Goal: Task Accomplishment & Management: Manage account settings

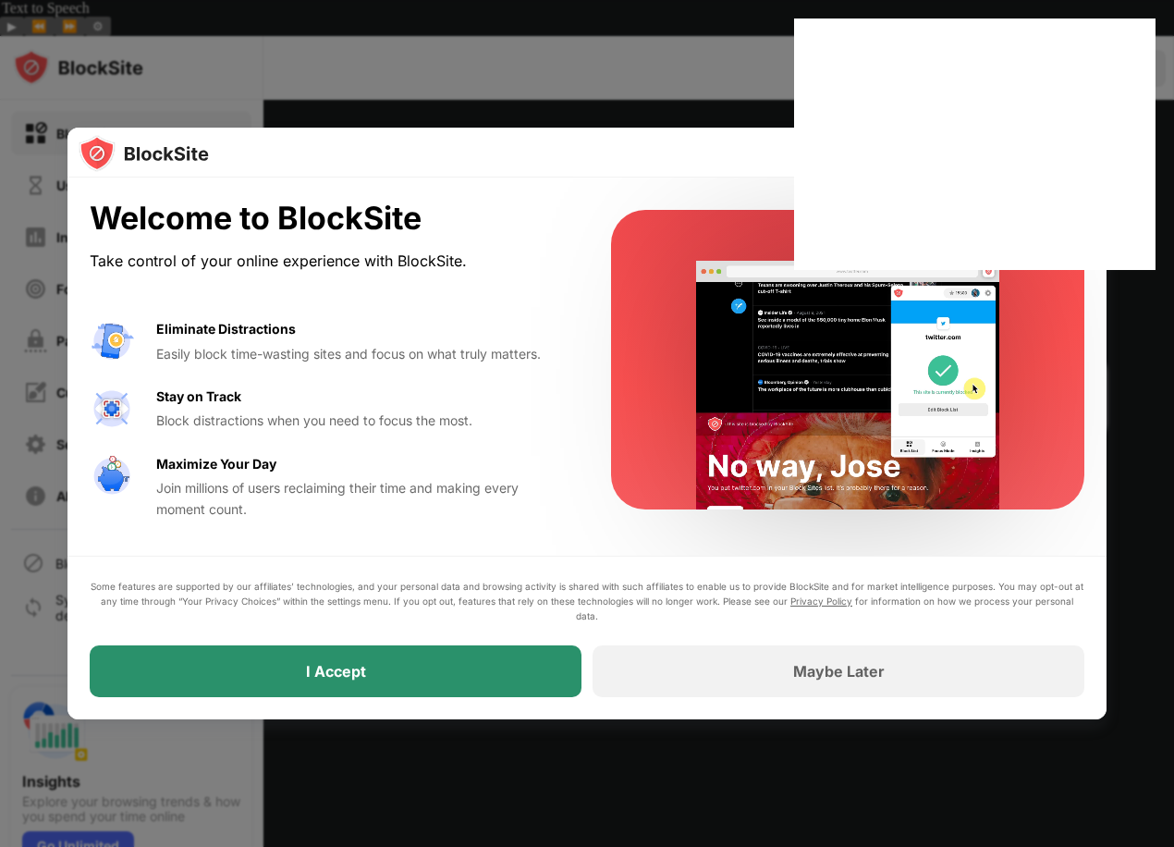
click at [401, 667] on div "I Accept" at bounding box center [336, 671] width 492 height 52
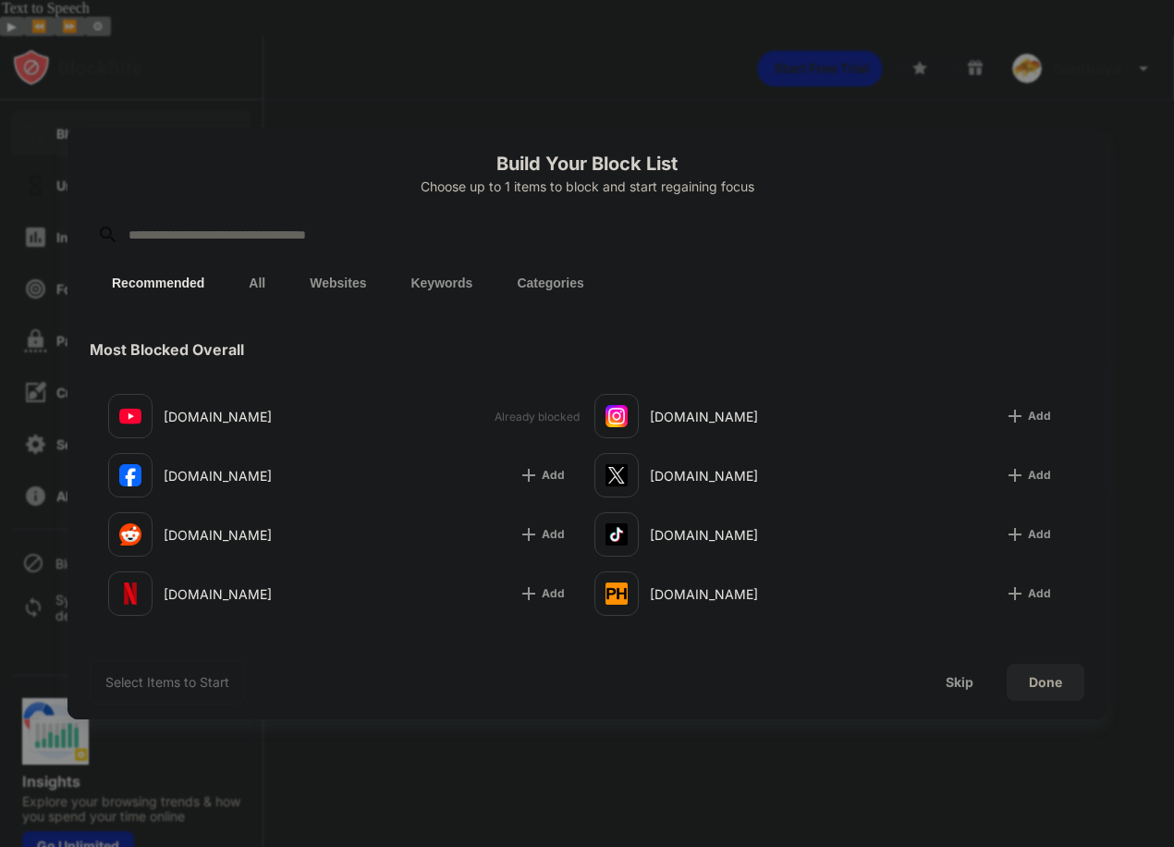
click at [838, 249] on div at bounding box center [587, 234] width 995 height 37
click at [955, 125] on div at bounding box center [587, 423] width 1174 height 847
click at [945, 83] on div at bounding box center [587, 423] width 1174 height 847
click at [853, 21] on div at bounding box center [587, 423] width 1174 height 847
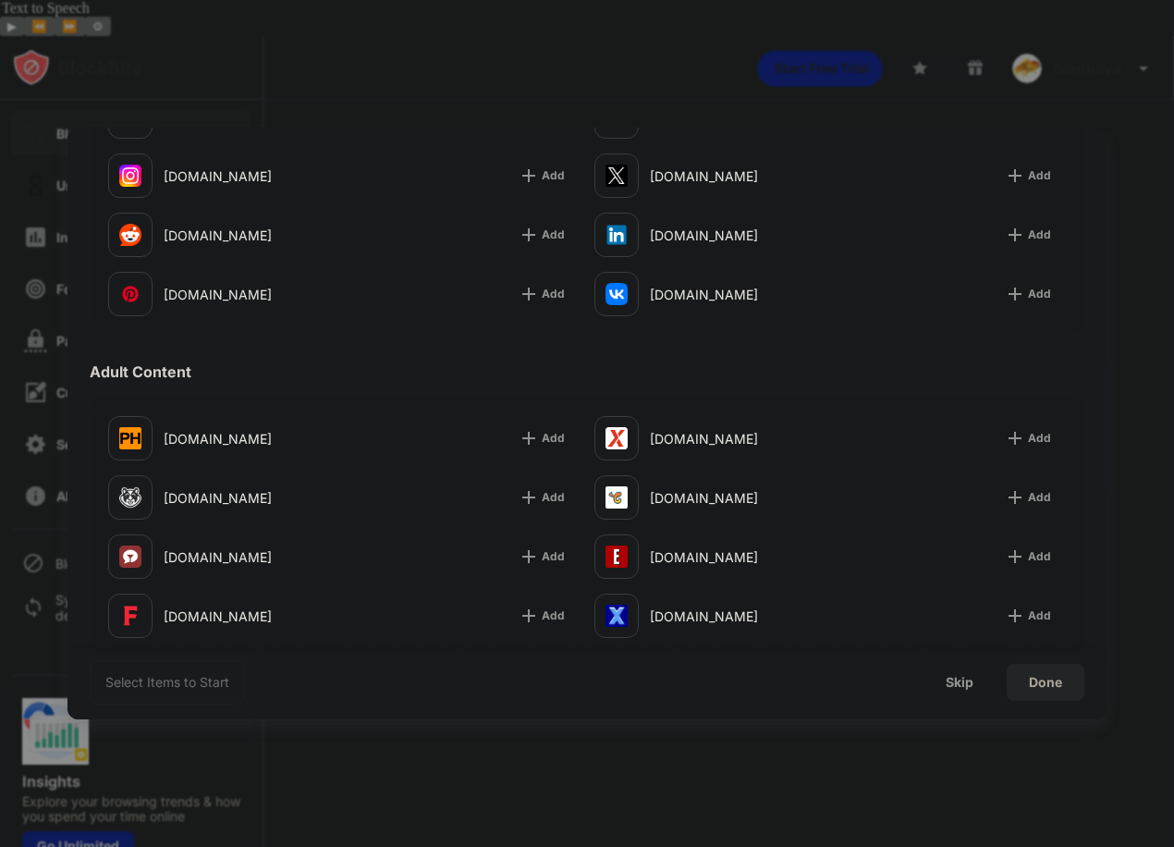
scroll to position [647, 0]
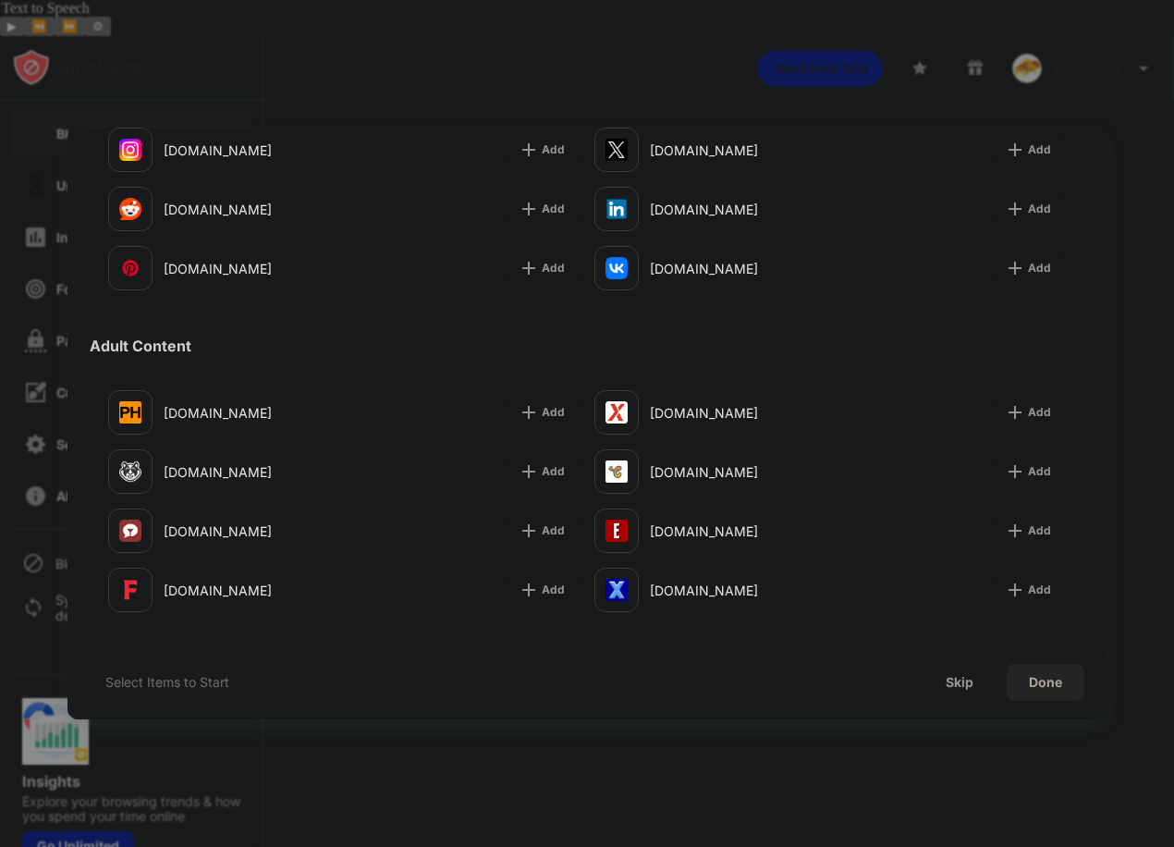
click at [1021, 682] on div "Done" at bounding box center [1046, 682] width 78 height 37
click at [940, 683] on div "Skip" at bounding box center [960, 682] width 72 height 37
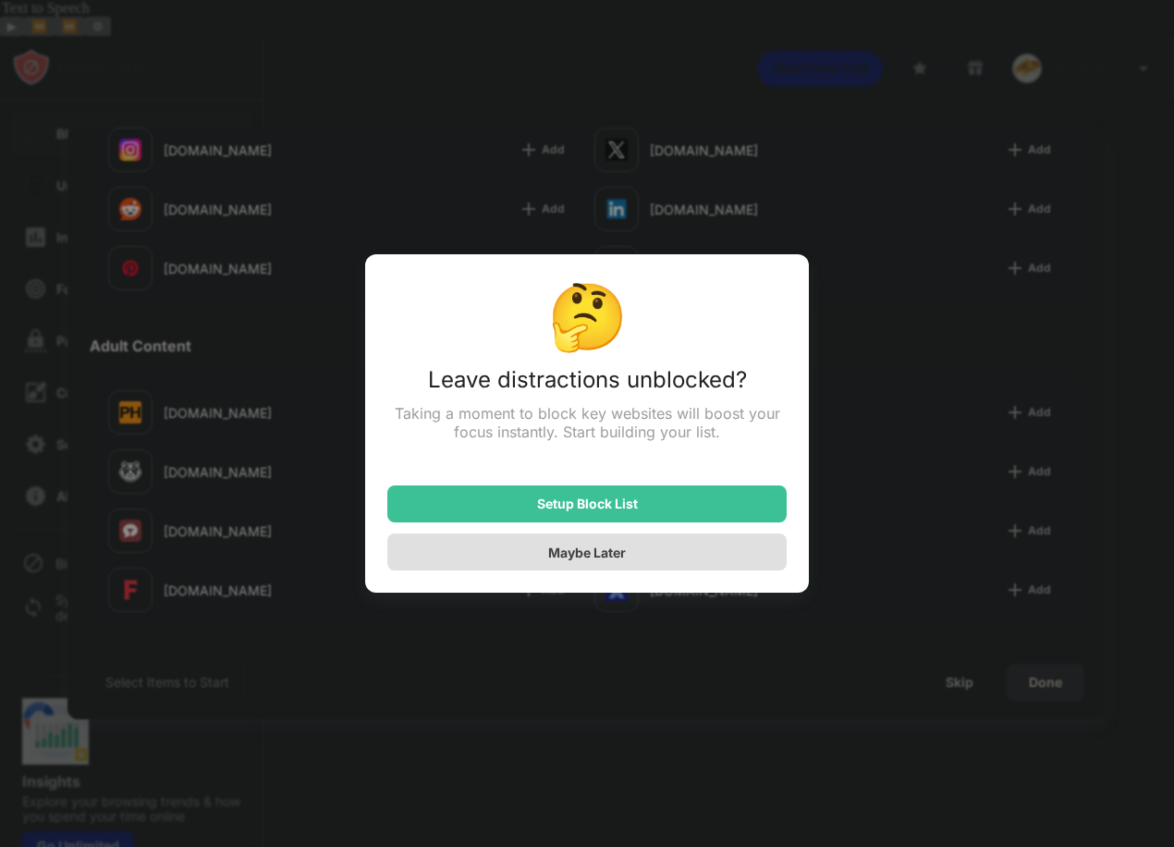
click at [631, 559] on div "Maybe Later" at bounding box center [586, 551] width 399 height 37
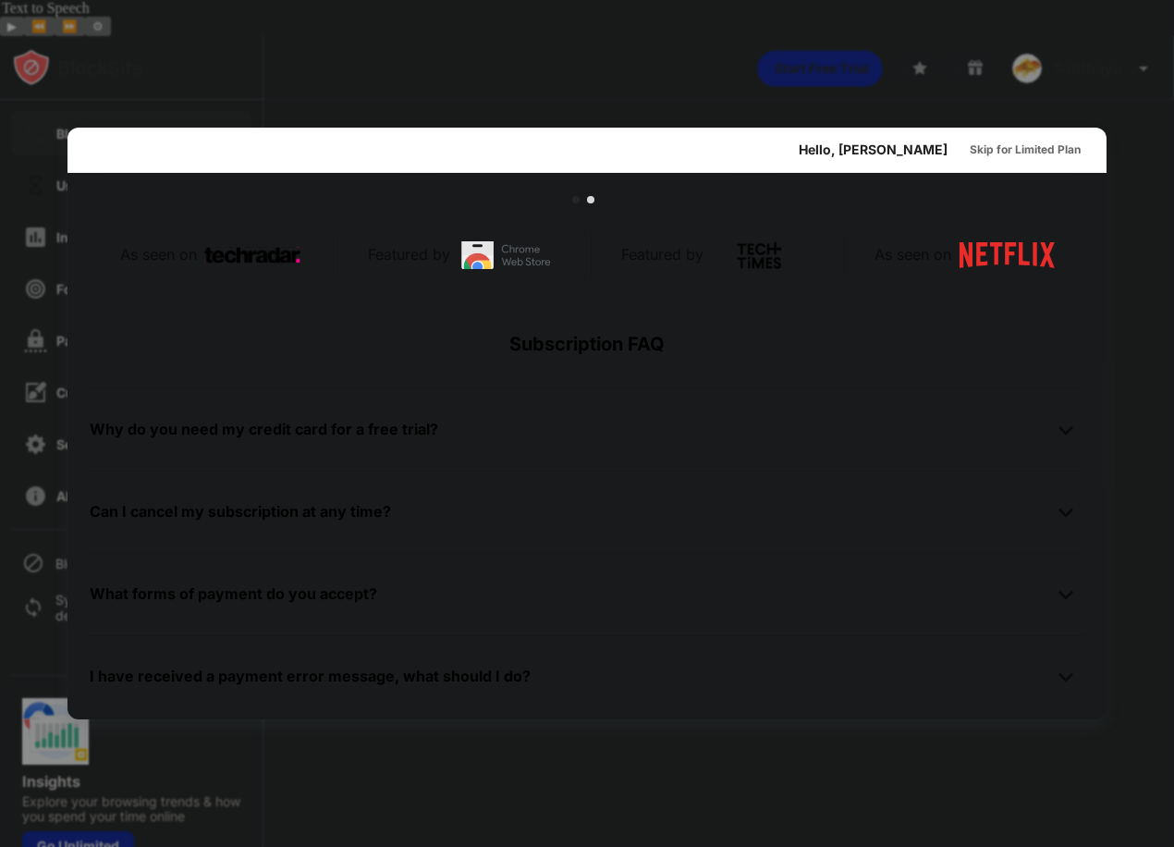
scroll to position [902, 0]
click at [960, 752] on div at bounding box center [587, 423] width 1174 height 847
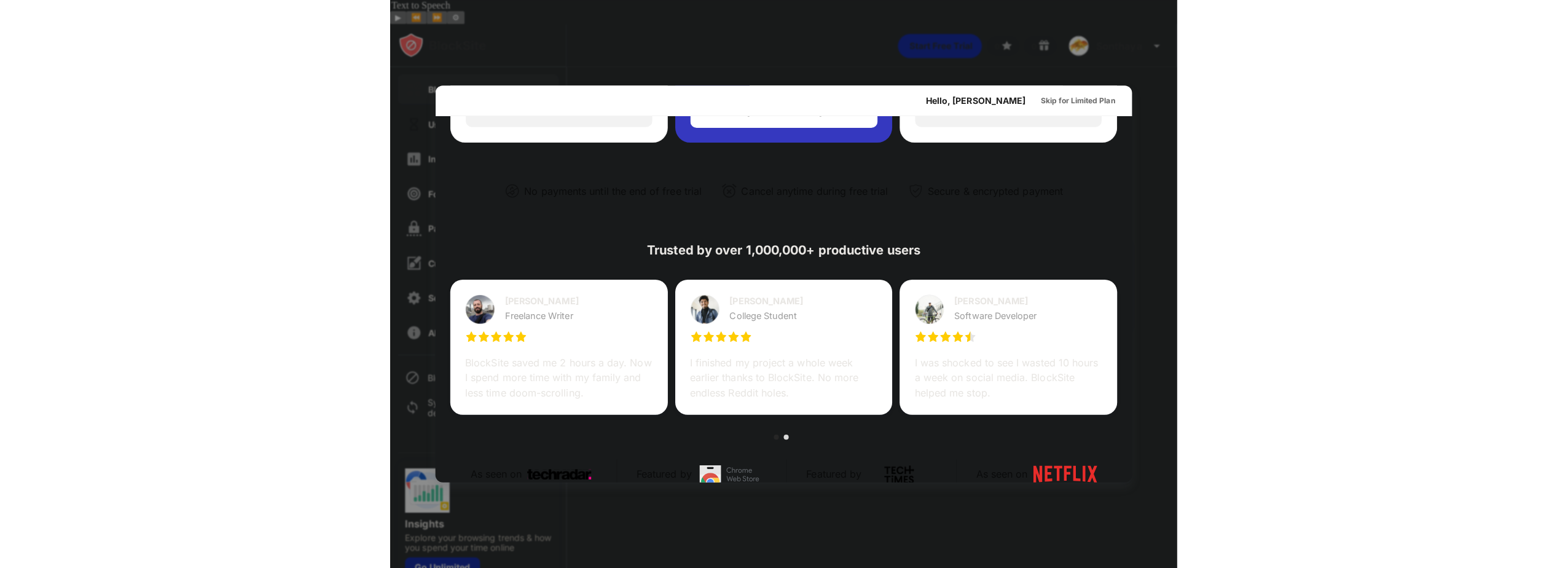
scroll to position [0, 0]
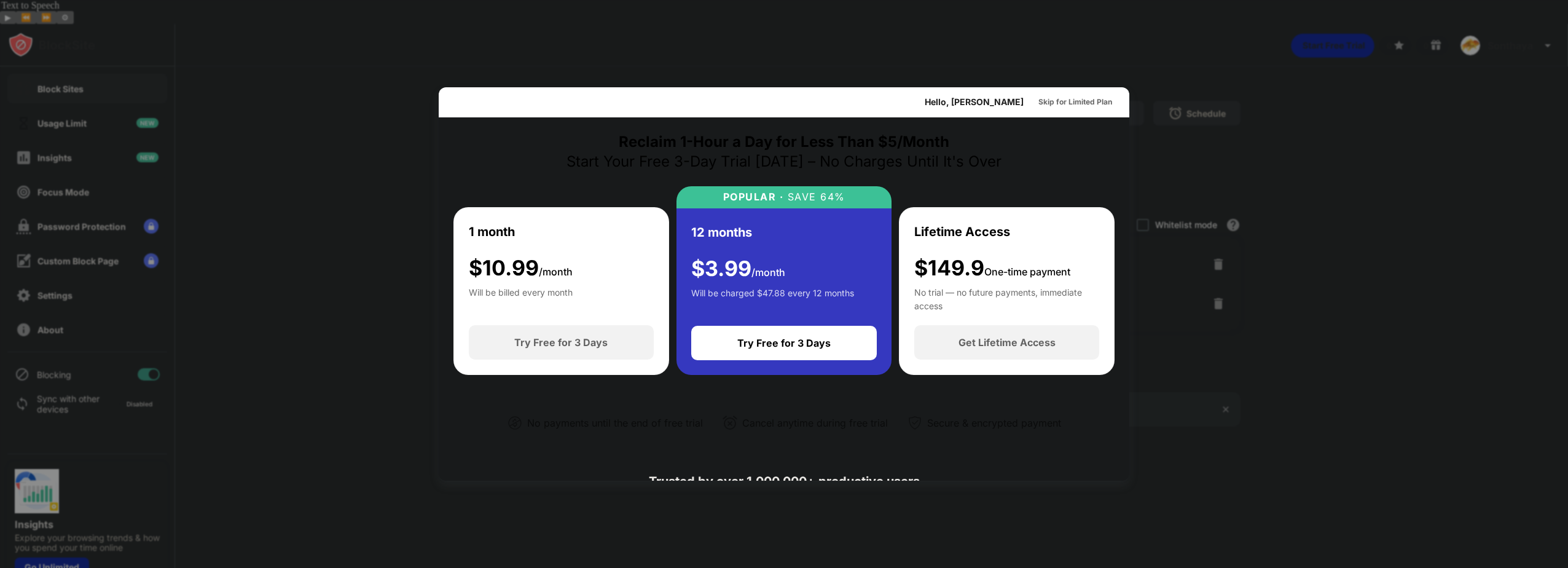
click at [780, 382] on div at bounding box center [784, 284] width 1568 height 568
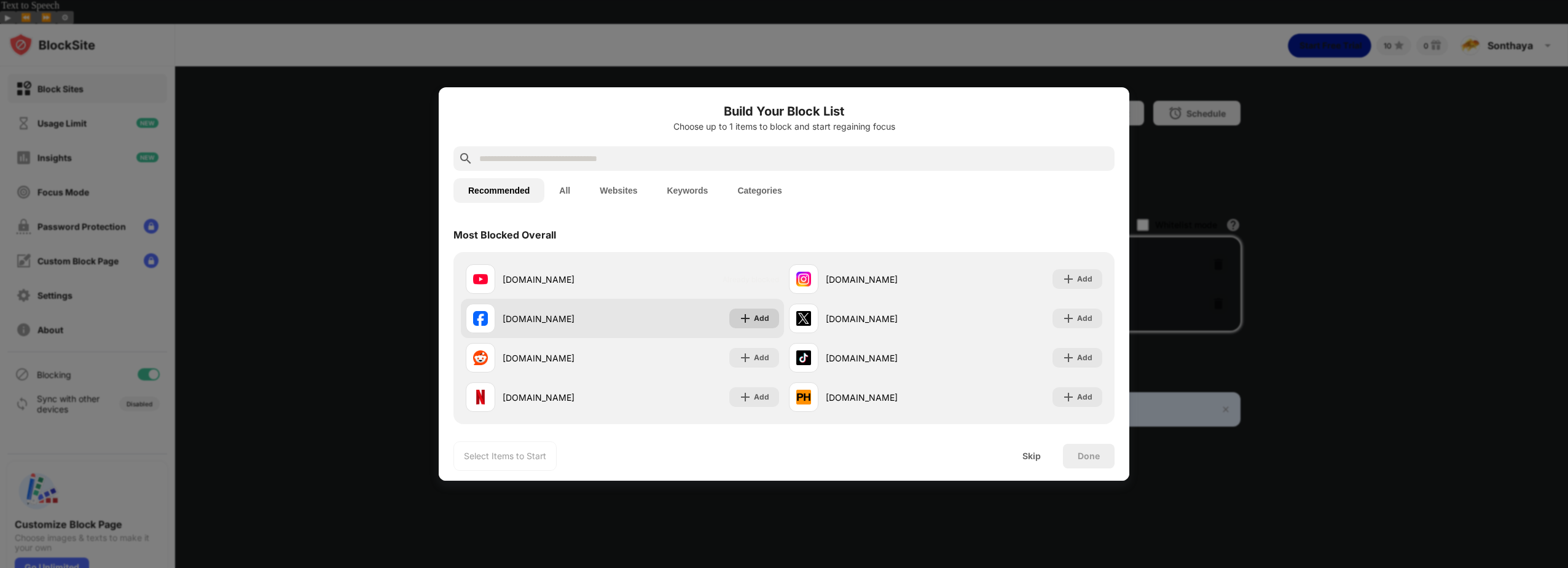
click at [744, 319] on img at bounding box center [745, 319] width 12 height 12
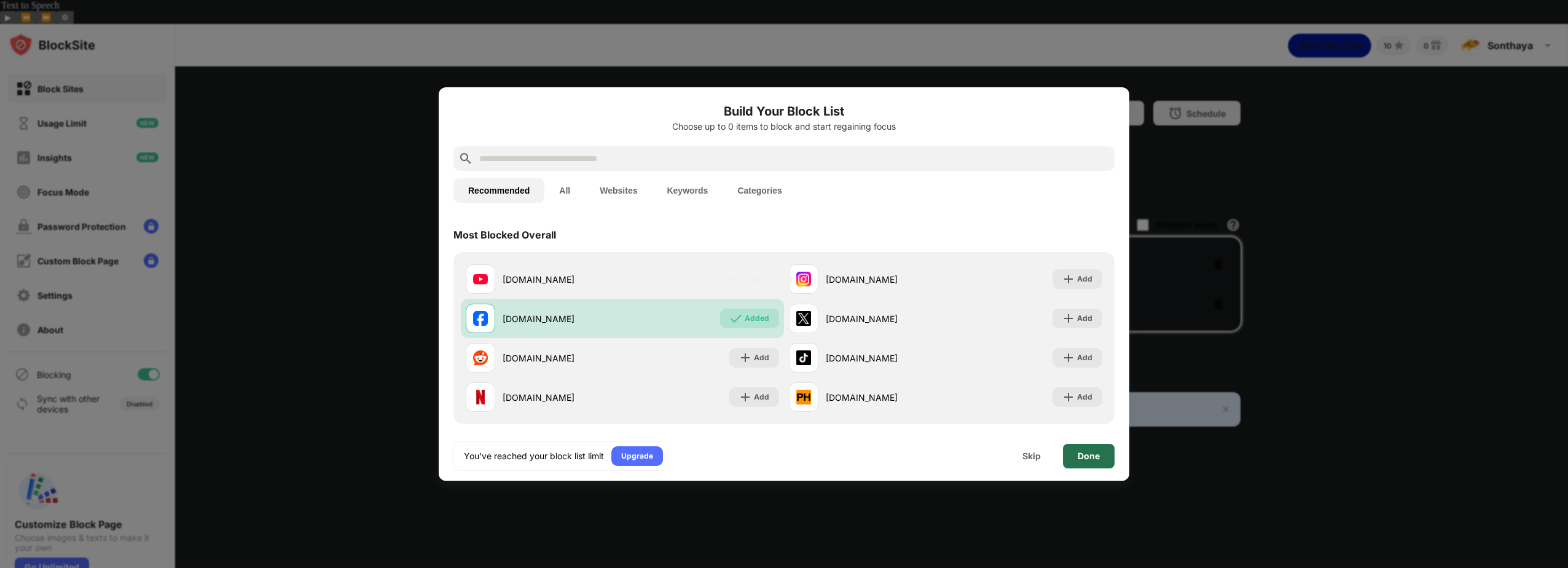
click at [1077, 459] on div "Done" at bounding box center [1088, 456] width 22 height 10
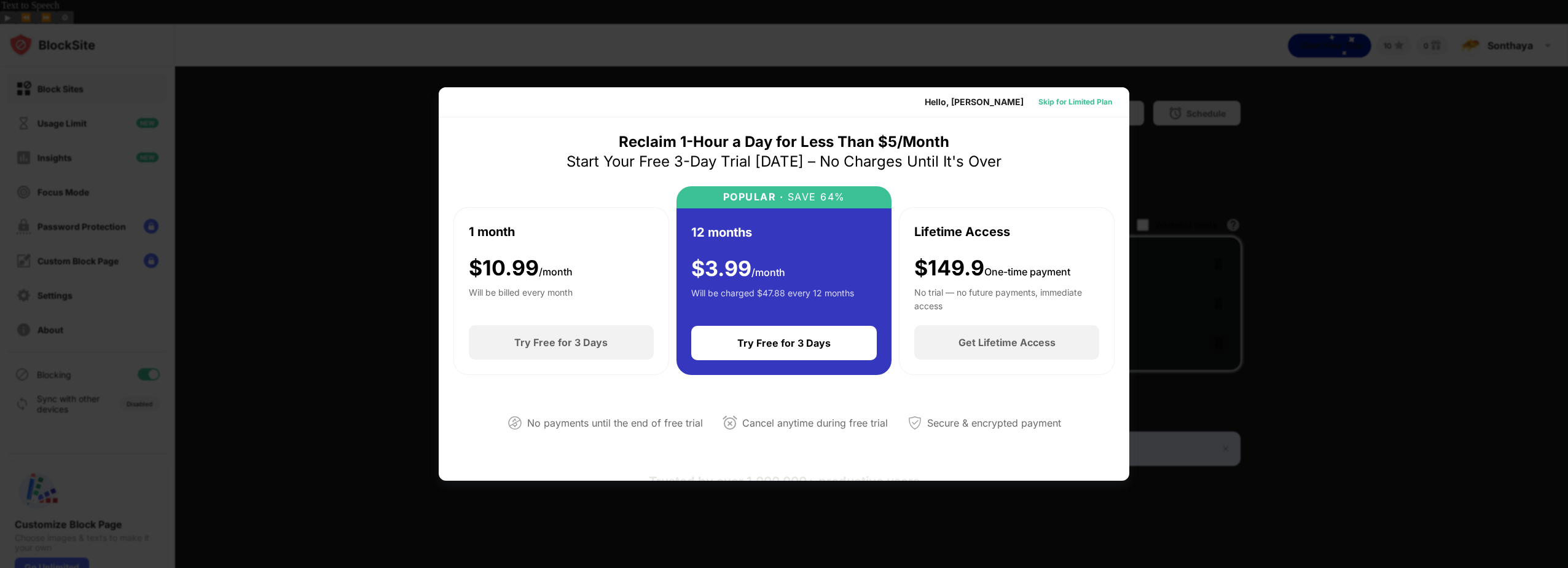
click at [1052, 100] on div "Skip for Limited Plan" at bounding box center [1075, 102] width 74 height 12
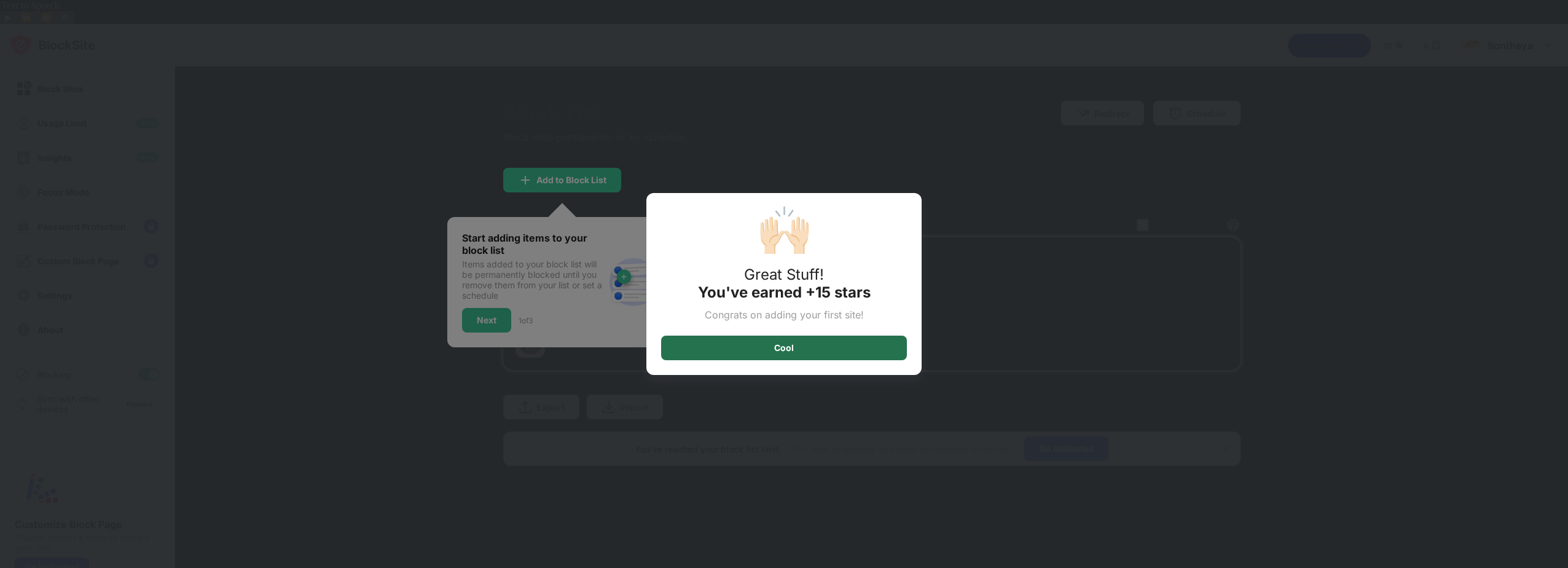
click at [800, 354] on div "Cool" at bounding box center [784, 348] width 246 height 25
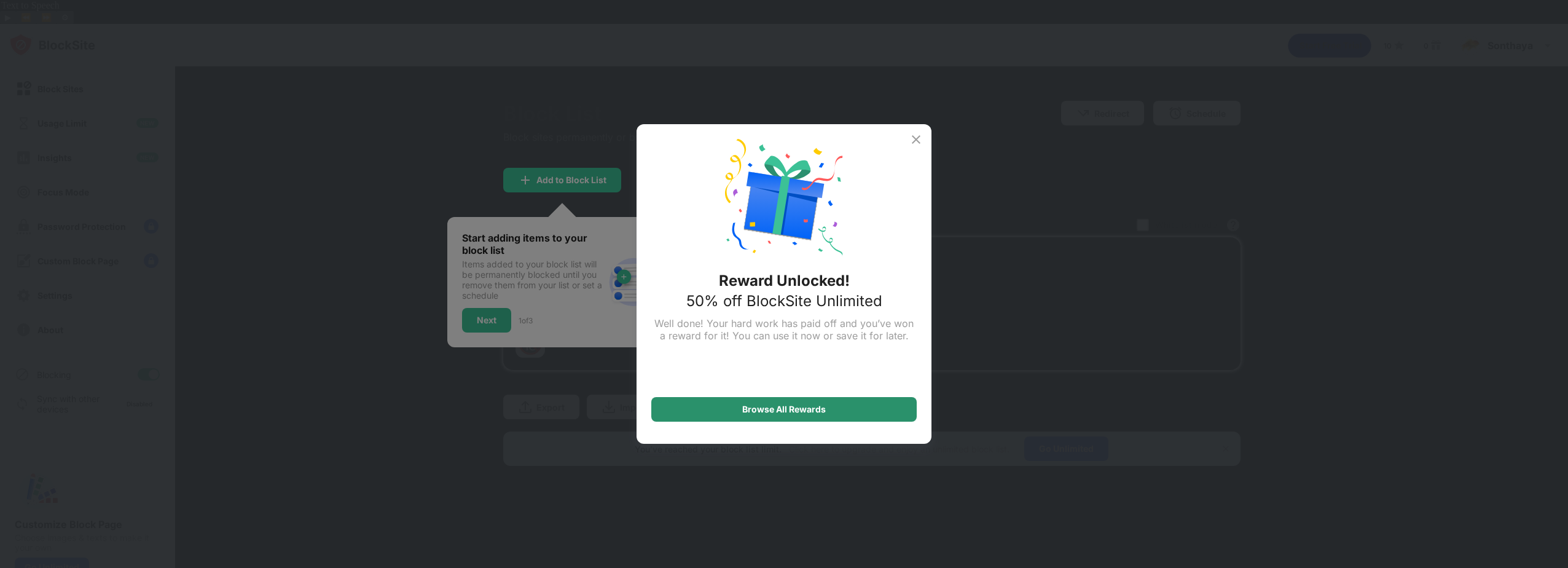
click at [840, 406] on div "Browse All Rewards" at bounding box center [784, 409] width 265 height 25
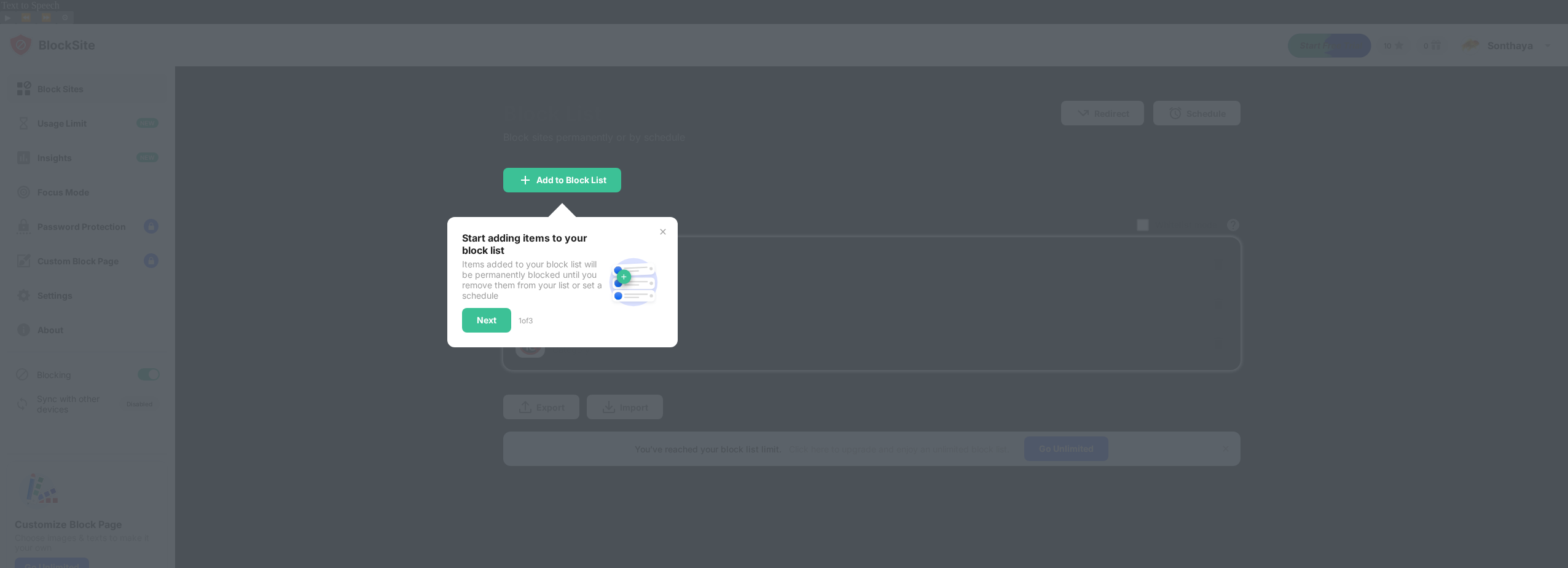
click at [669, 217] on div "Start adding items to your block list Items added to your block list will be pe…" at bounding box center [562, 282] width 231 height 130
click at [659, 227] on img at bounding box center [663, 231] width 10 height 10
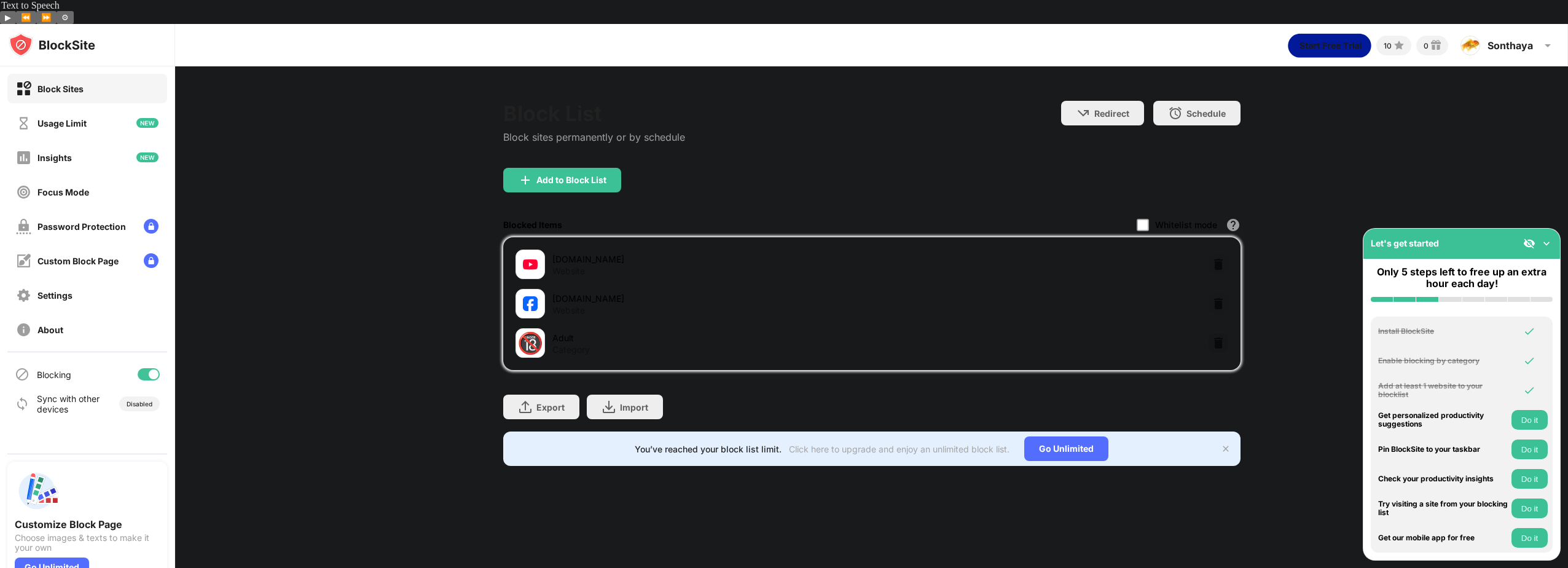
click at [1545, 239] on img at bounding box center [1547, 243] width 12 height 12
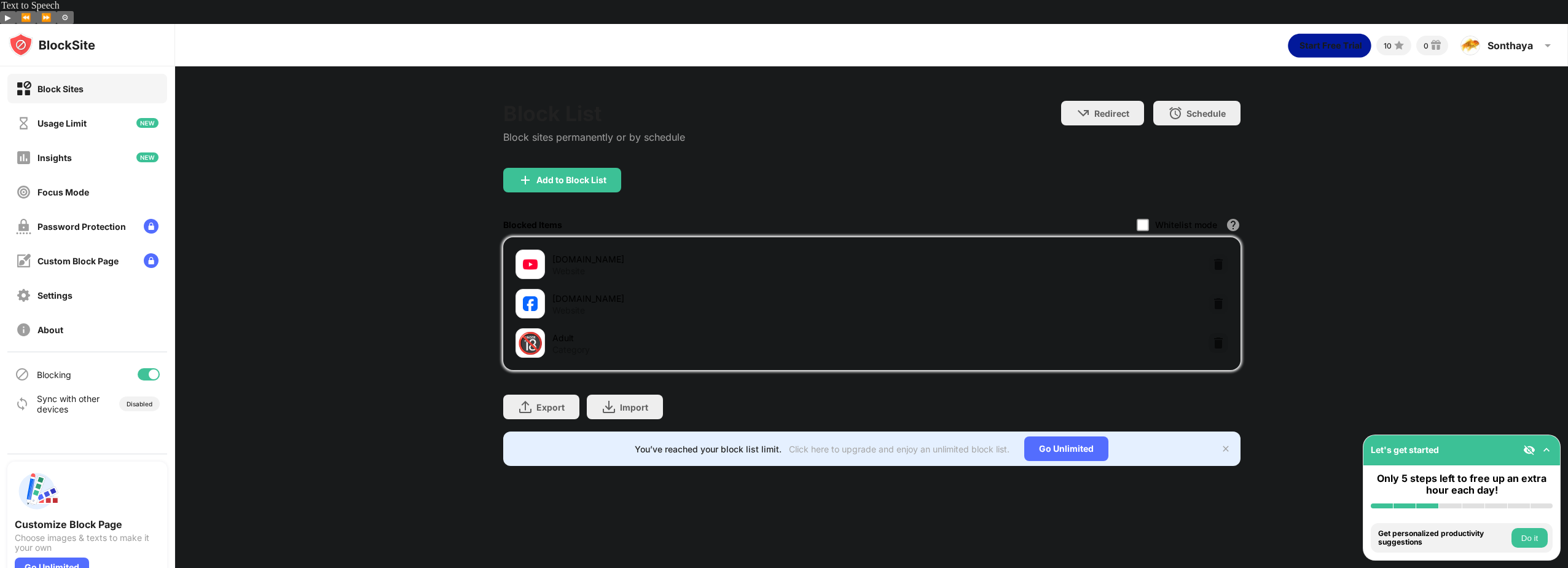
click at [1533, 539] on button "Do it" at bounding box center [1529, 538] width 37 height 20
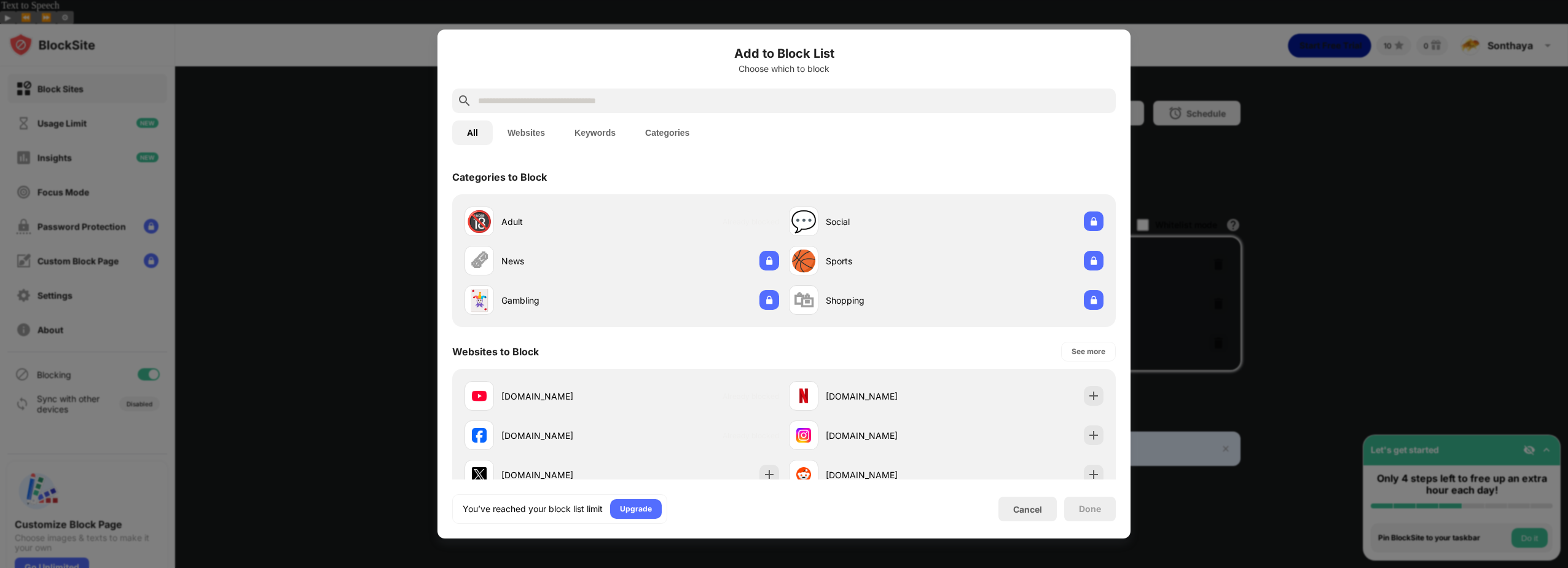
click at [1480, 356] on div at bounding box center [784, 284] width 1568 height 568
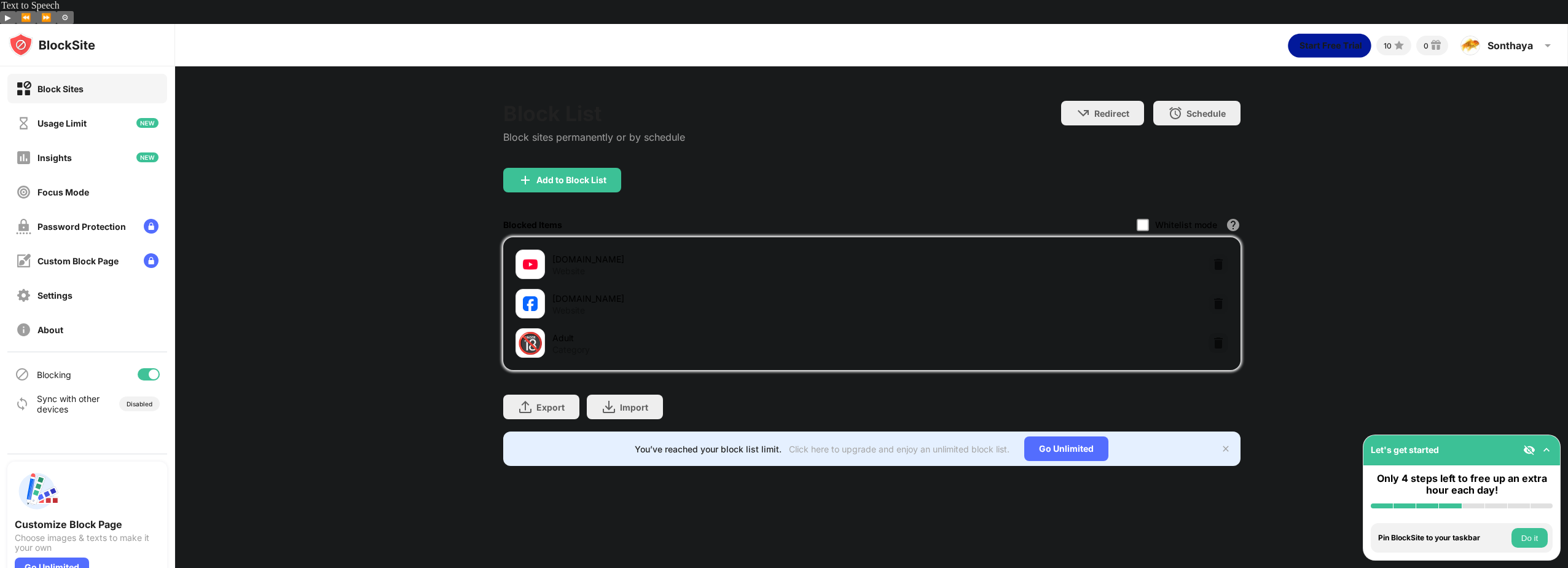
click at [557, 345] on div "Category" at bounding box center [571, 350] width 37 height 11
click at [1205, 108] on div "Schedule" at bounding box center [1206, 114] width 39 height 11
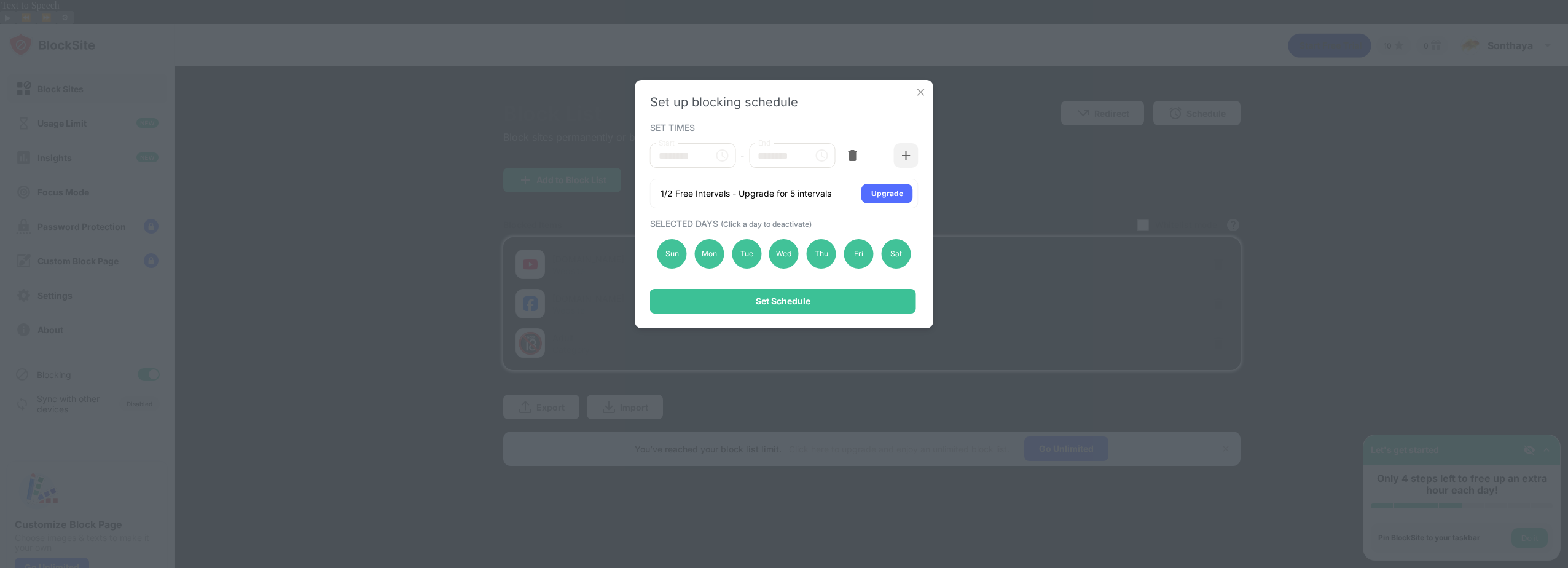
click at [693, 156] on input "********" at bounding box center [677, 155] width 55 height 25
click at [719, 157] on icon "Choose time, selected time is 10:00 AM" at bounding box center [722, 156] width 15 height 15
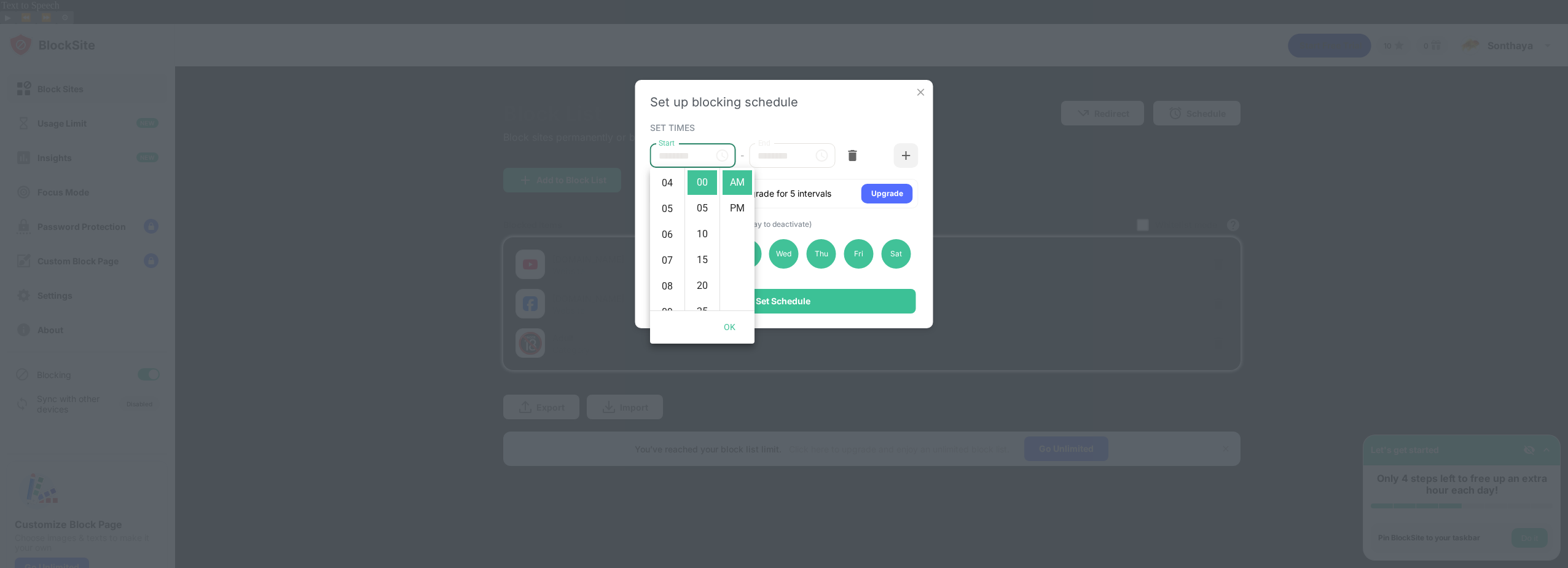
scroll to position [100, 0]
click at [671, 289] on li "08" at bounding box center [667, 289] width 29 height 25
type input "********"
click at [790, 158] on input "********" at bounding box center [776, 155] width 55 height 25
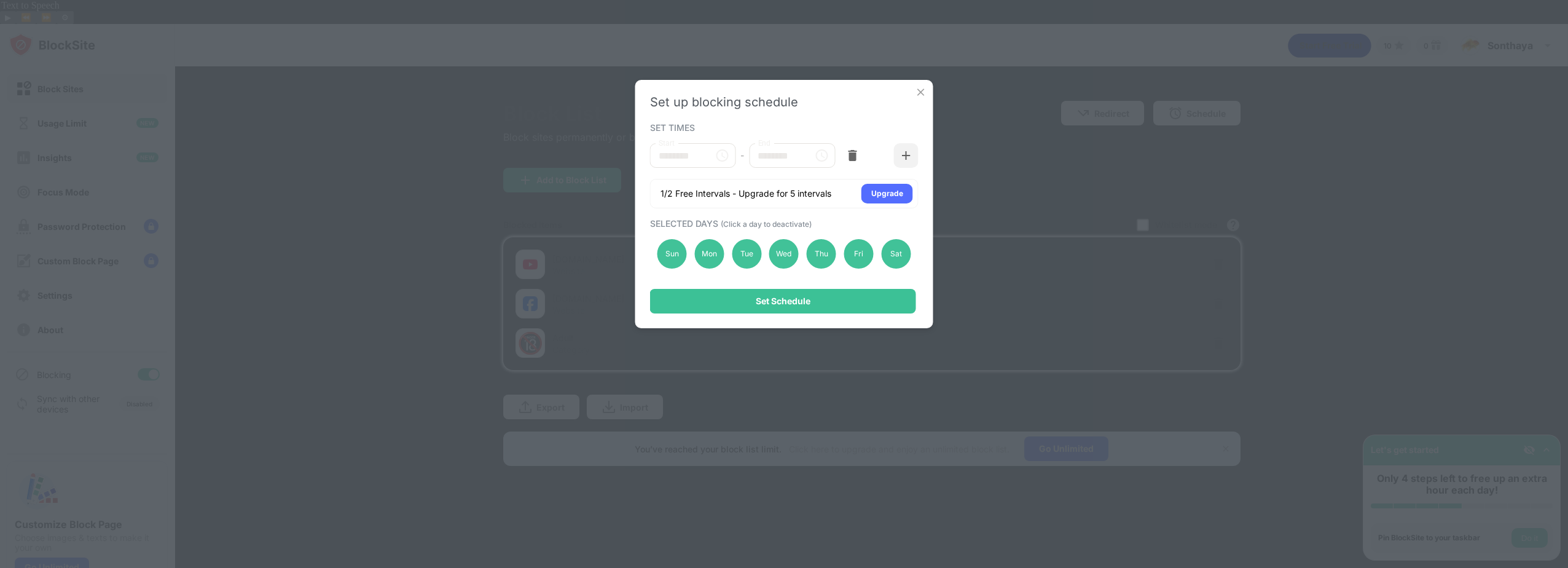
click at [823, 157] on icon "Choose time, selected time is 1:00 PM" at bounding box center [823, 155] width 4 height 5
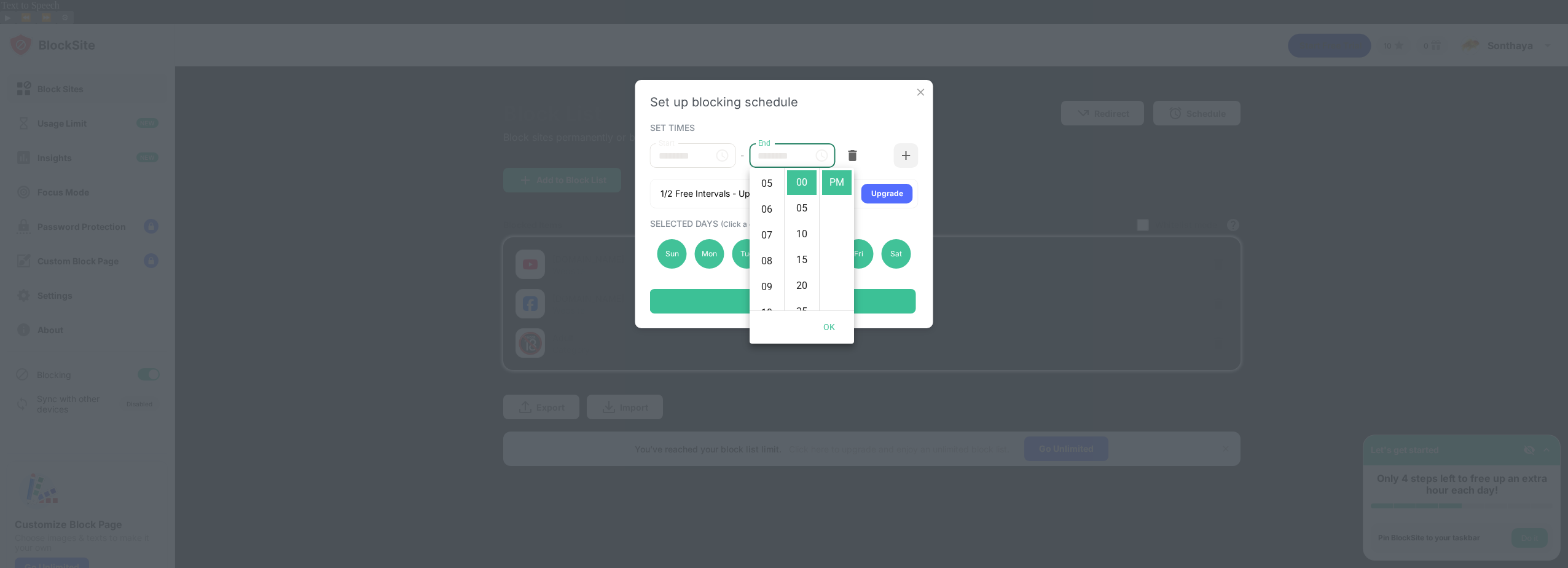
scroll to position [123, 0]
click at [766, 272] on li "08" at bounding box center [767, 266] width 29 height 25
type input "********"
click at [828, 326] on button "OK" at bounding box center [829, 327] width 39 height 23
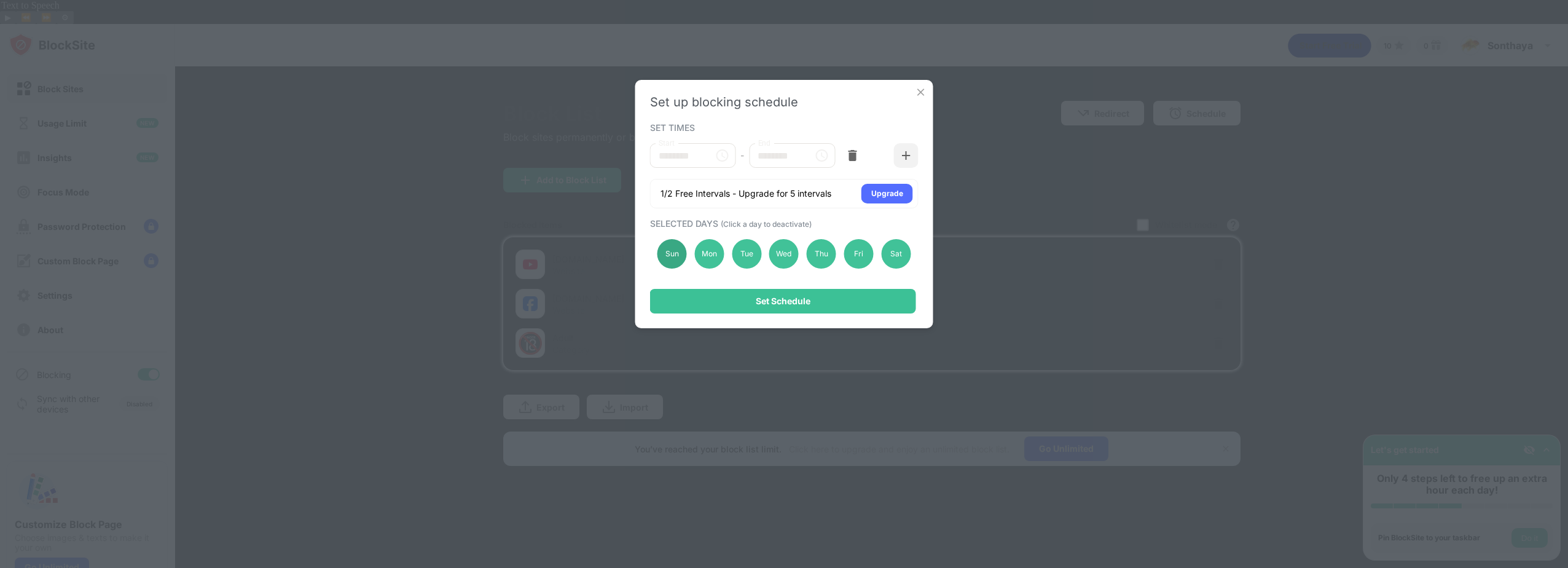
click at [669, 256] on div "Sun" at bounding box center [672, 254] width 29 height 29
click at [890, 251] on div "Sat" at bounding box center [896, 254] width 29 height 29
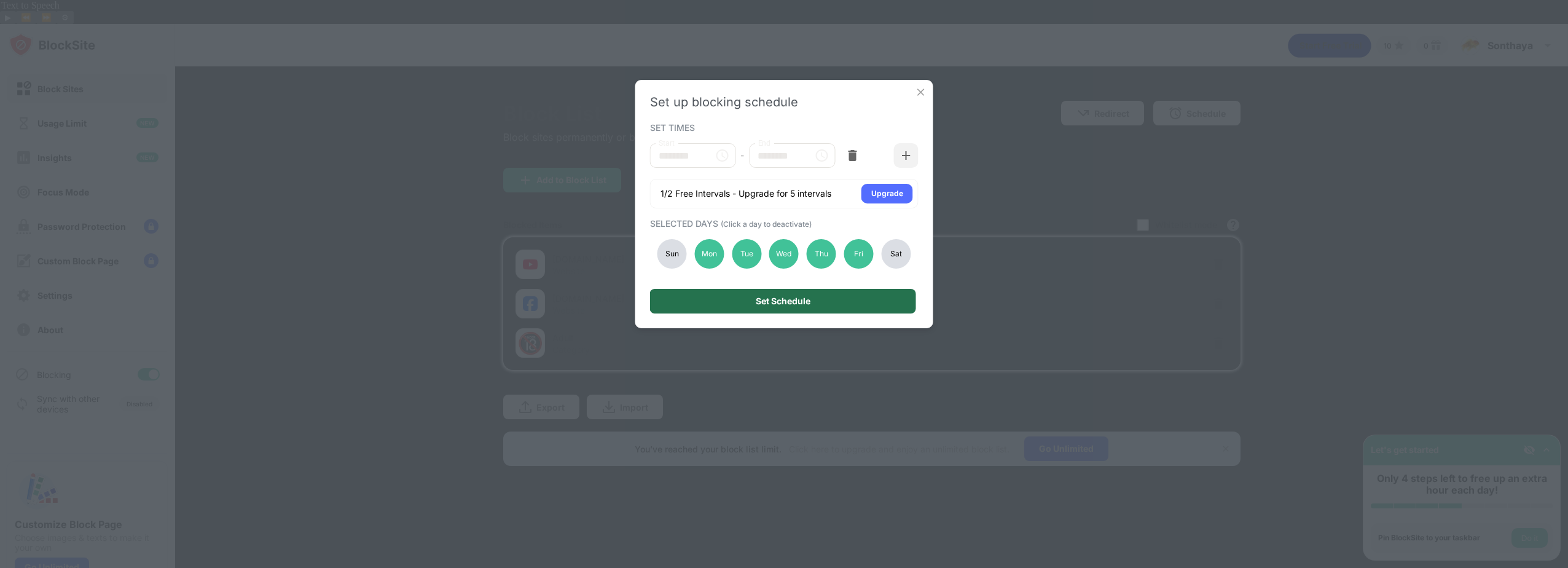
click at [775, 306] on div "Set Schedule" at bounding box center [783, 301] width 266 height 25
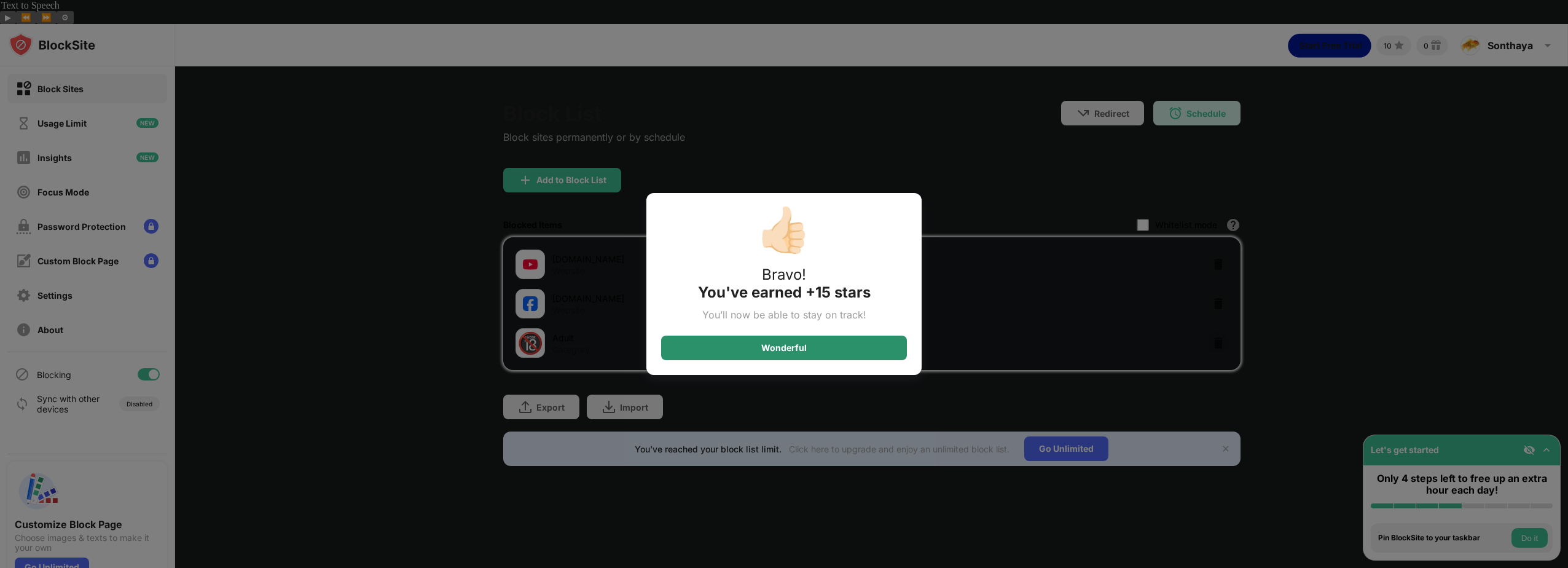
click at [798, 351] on div "Wonderful" at bounding box center [784, 348] width 45 height 10
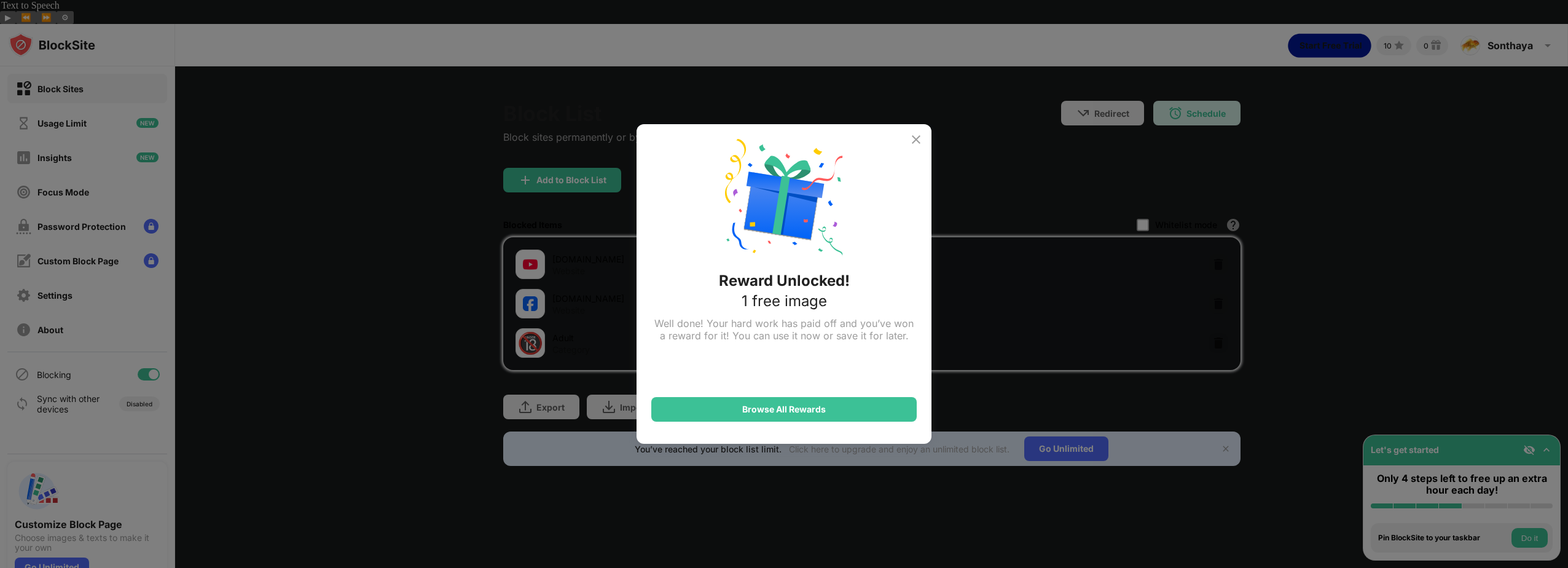
click at [912, 138] on img at bounding box center [916, 140] width 15 height 15
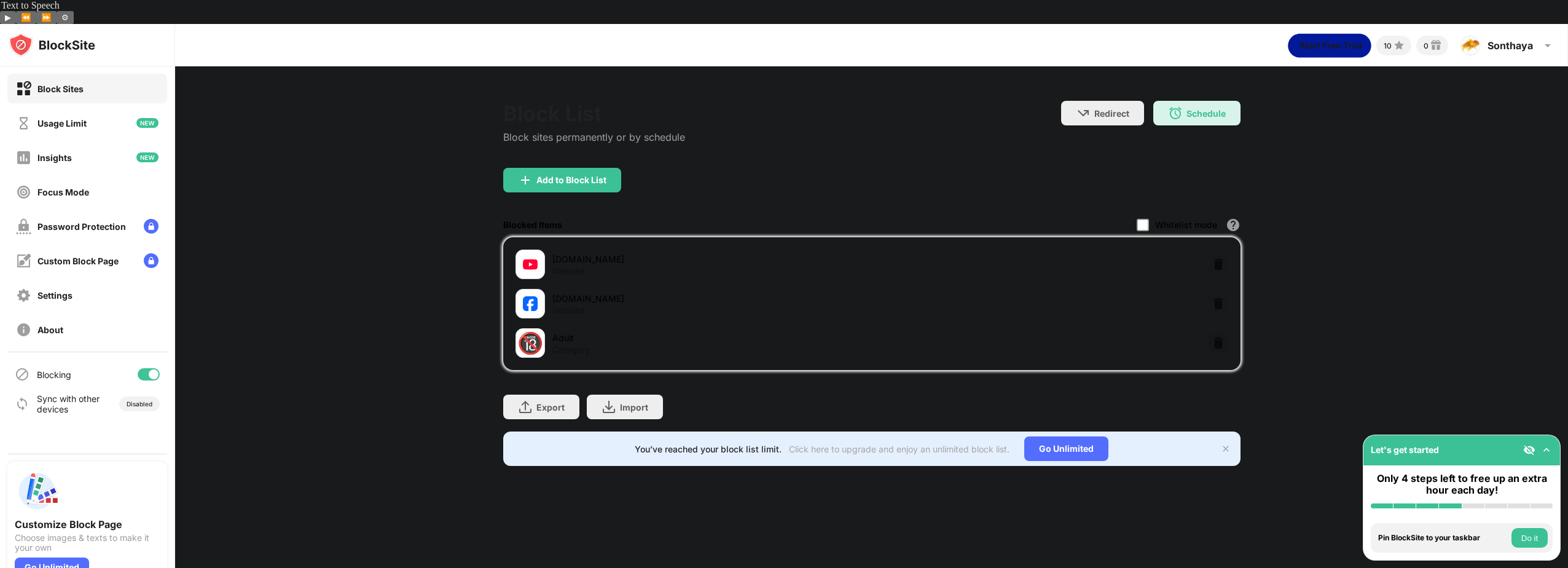
click at [1537, 541] on button "Do it" at bounding box center [1529, 538] width 37 height 20
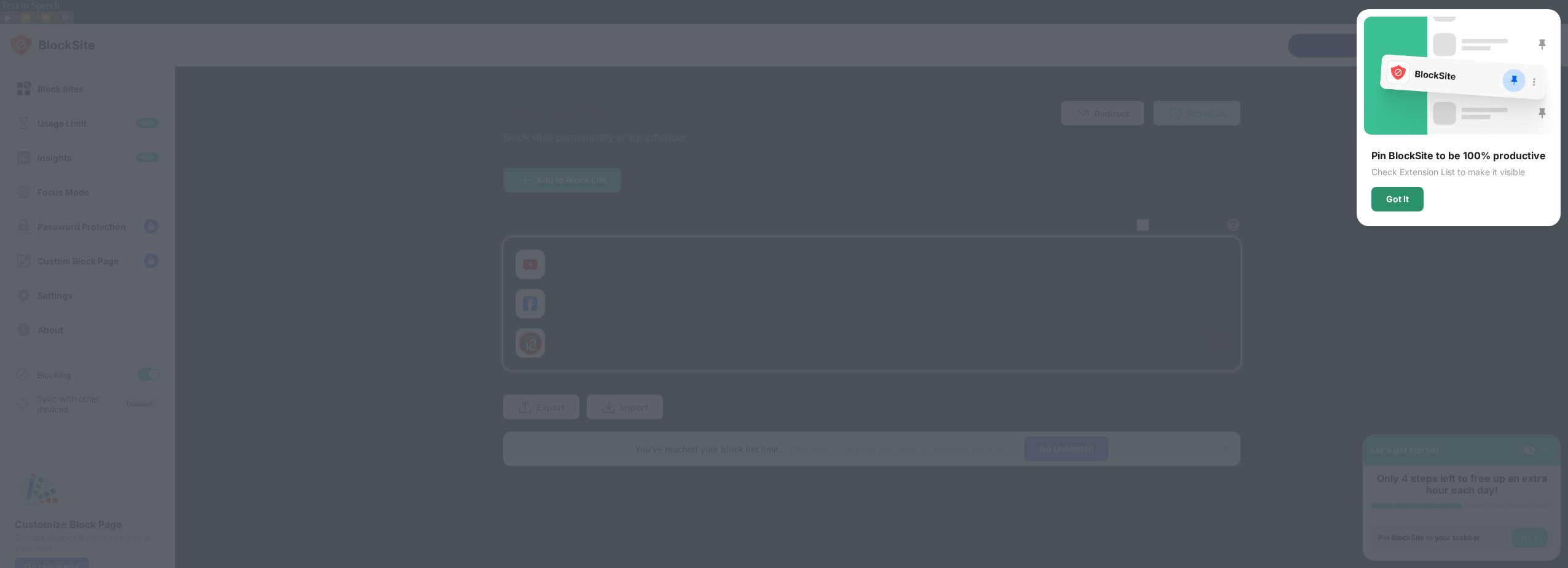
click at [1402, 193] on div "Got It" at bounding box center [1397, 199] width 53 height 25
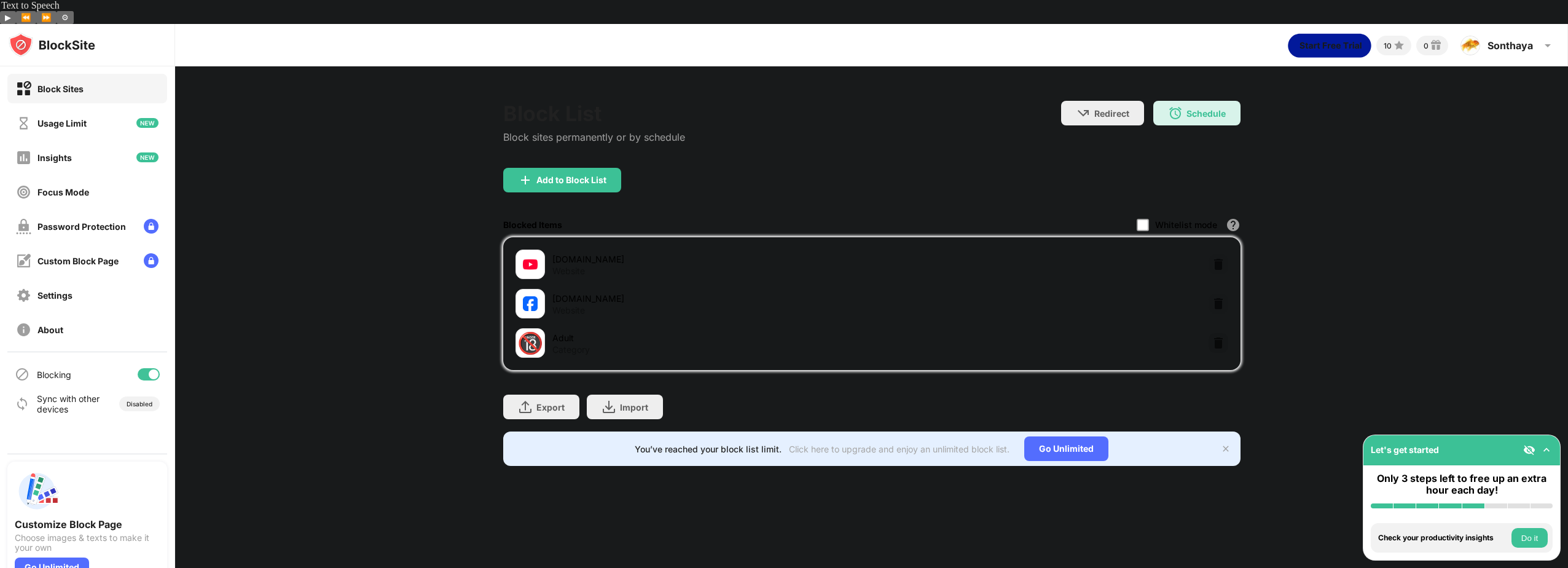
click at [1540, 536] on button "Do it" at bounding box center [1529, 538] width 37 height 20
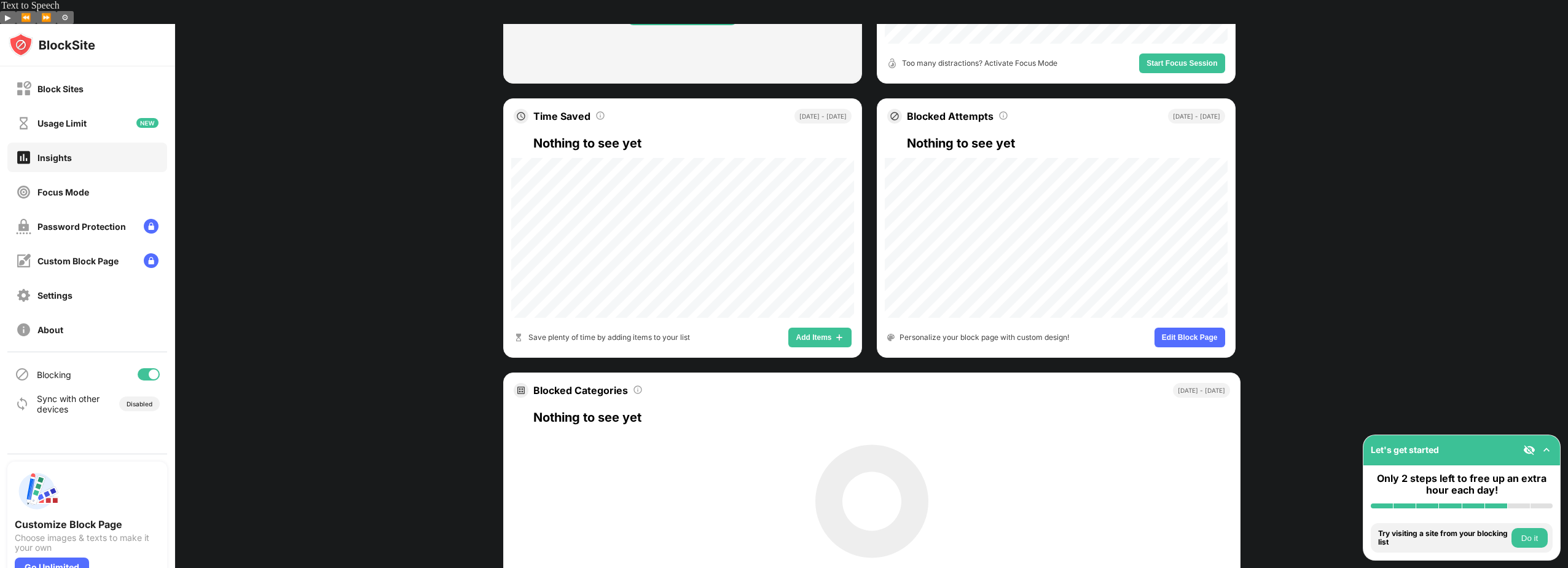
scroll to position [478, 0]
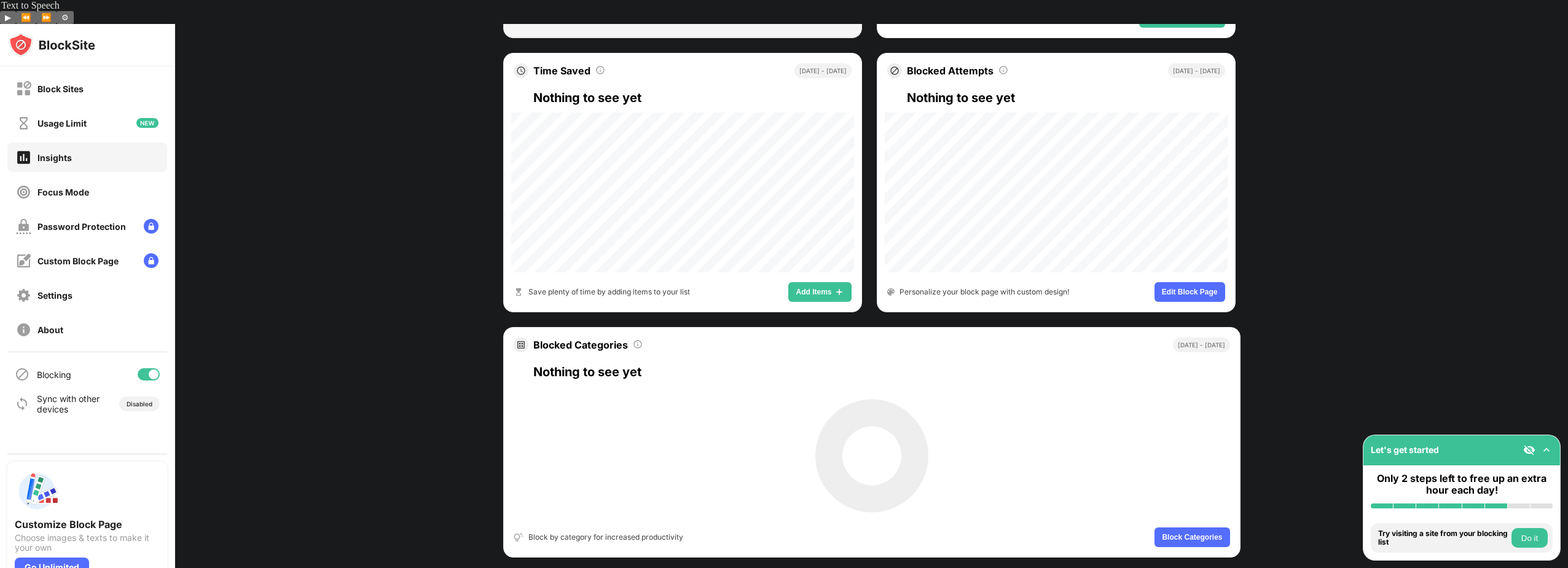
click at [1539, 525] on div "Try visiting a site from your blocking list Do it" at bounding box center [1462, 538] width 182 height 29
click at [1541, 533] on button "Do it" at bounding box center [1529, 538] width 37 height 20
click at [1534, 539] on button "Do it" at bounding box center [1529, 538] width 37 height 20
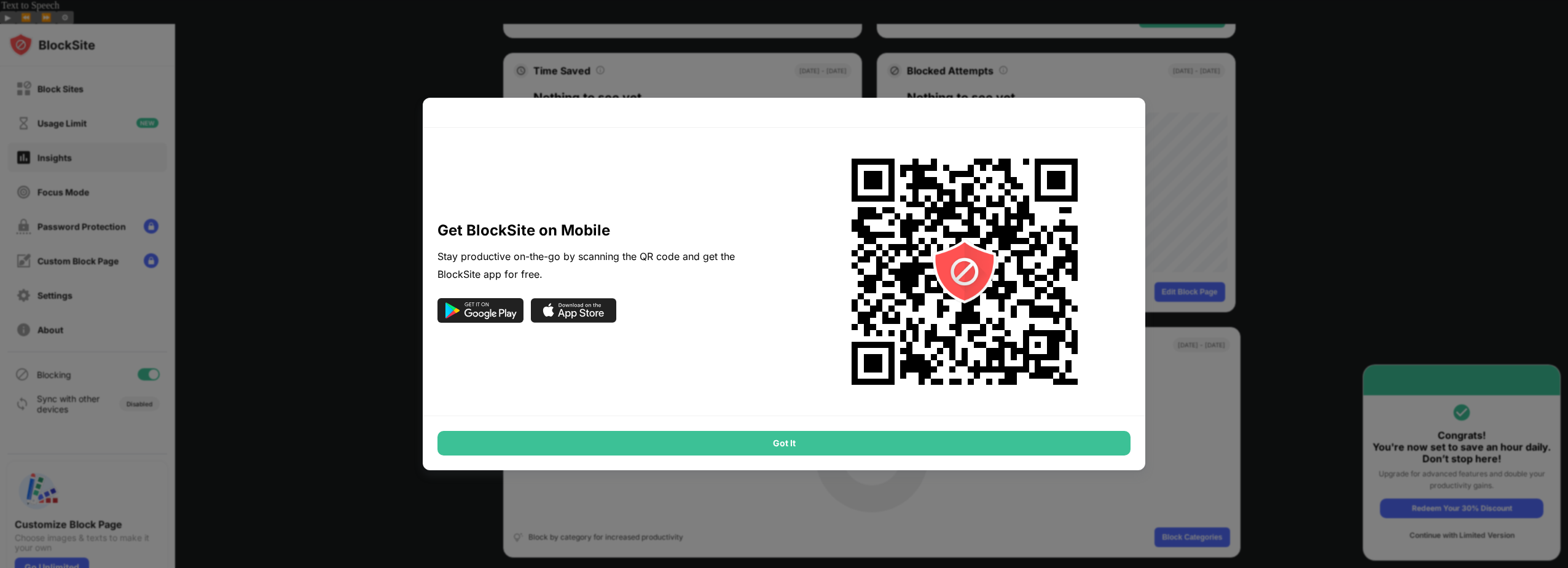
click at [788, 444] on div "Got It" at bounding box center [784, 443] width 693 height 25
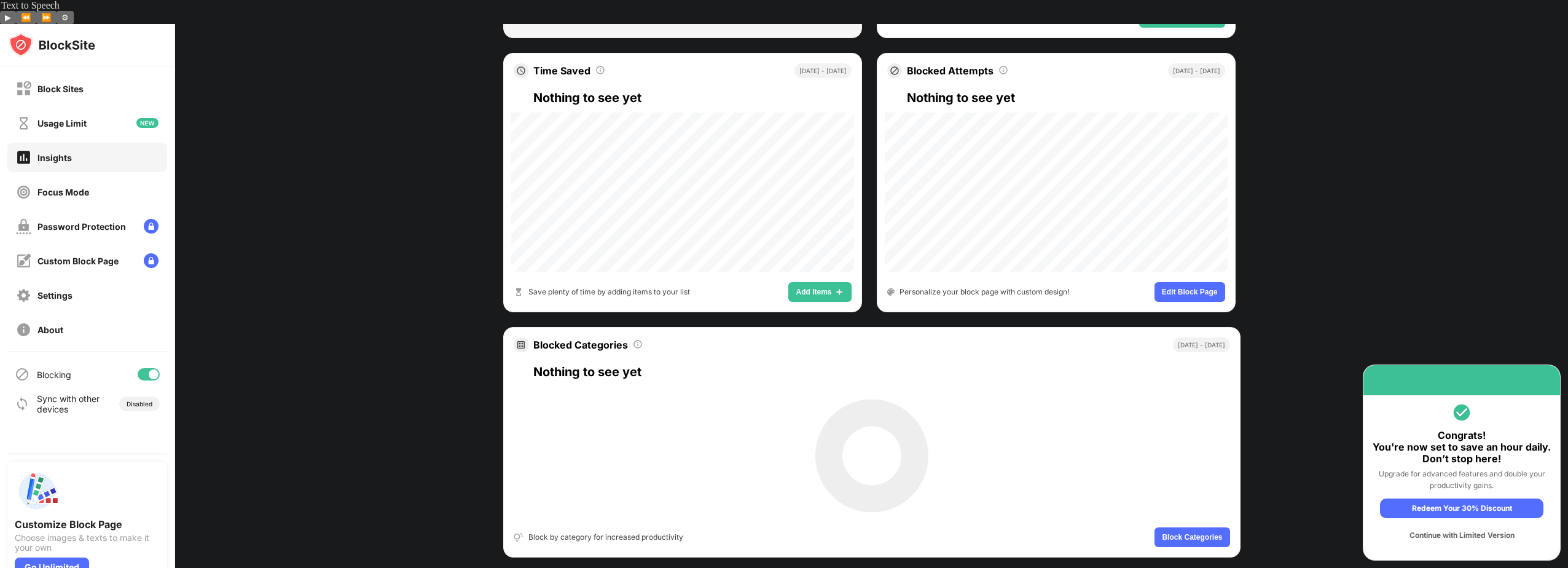
click at [1477, 538] on div "Continue with Limited Version" at bounding box center [1462, 535] width 164 height 20
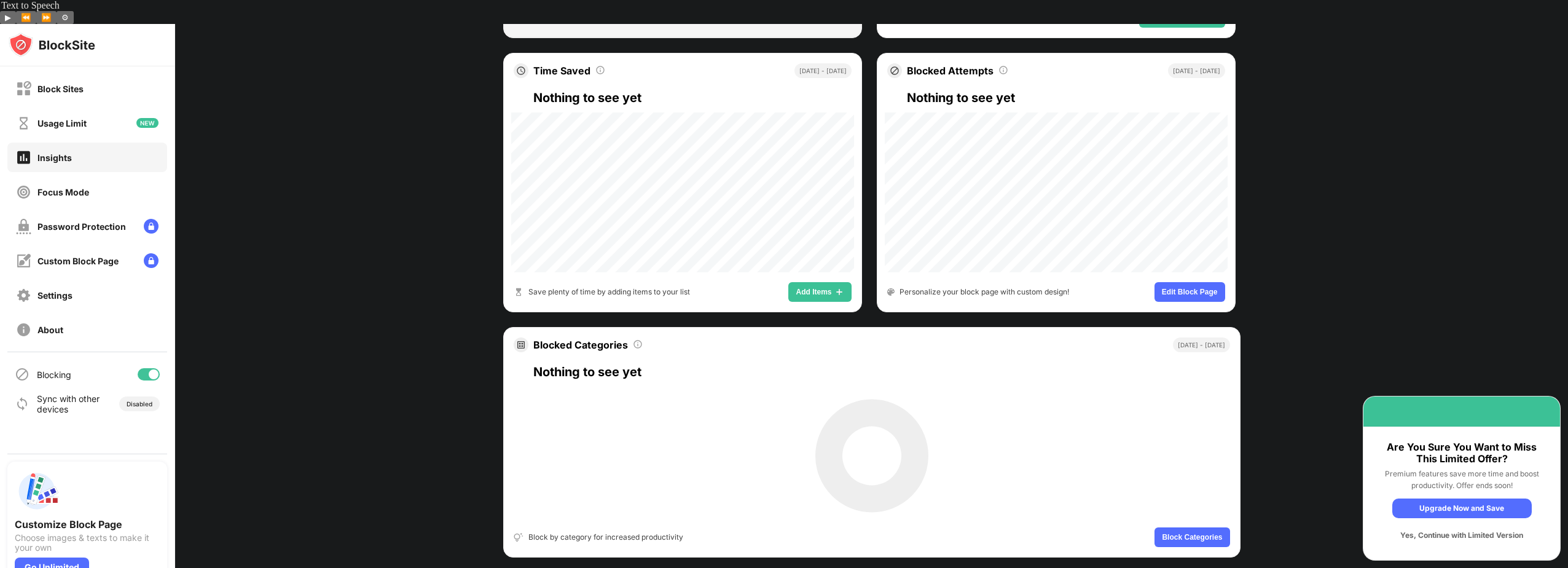
click at [1464, 537] on div "Yes, Continue with Limited Version" at bounding box center [1462, 535] width 140 height 20
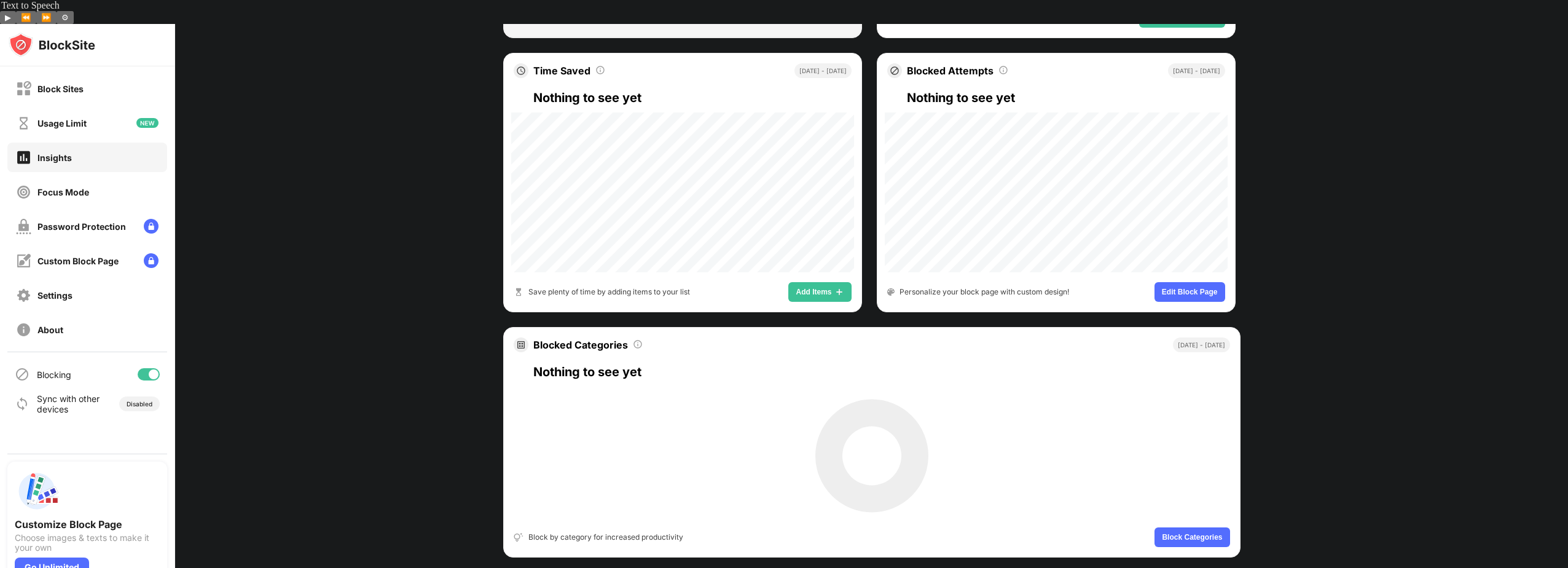
click at [1363, 461] on div "Your Focus Insights Track Your Focus and See How You Spend Time Online Last 7 d…" at bounding box center [871, 94] width 1393 height 994
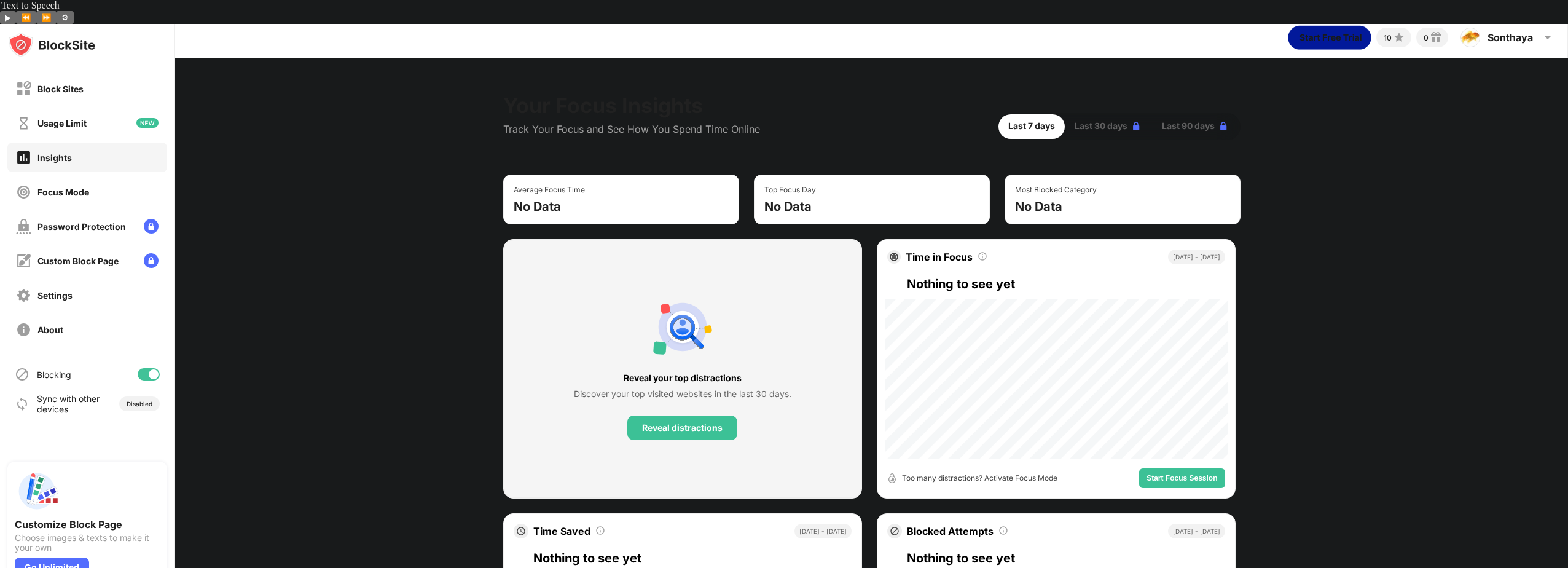
scroll to position [0, 0]
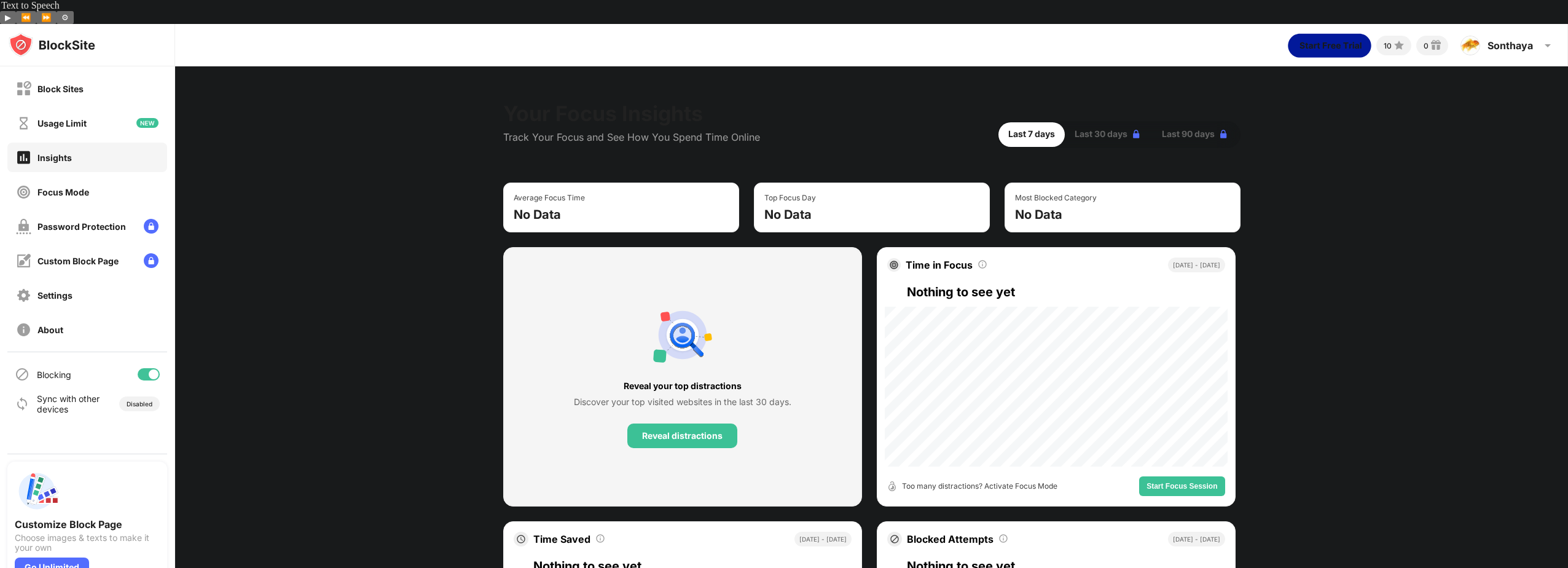
click at [1346, 92] on div "Your Focus Insights Track Your Focus and See How You Spend Time Online Last 7 d…" at bounding box center [871, 563] width 1393 height 994
